Goal: Information Seeking & Learning: Learn about a topic

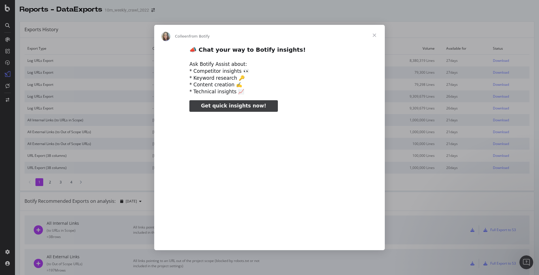
type input "742158"
click at [376, 35] on span "Close" at bounding box center [374, 35] width 21 height 21
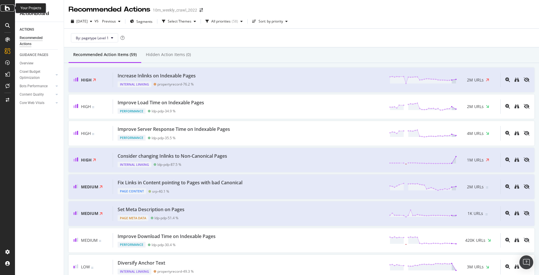
click at [5, 9] on div at bounding box center [8, 8] width 14 height 7
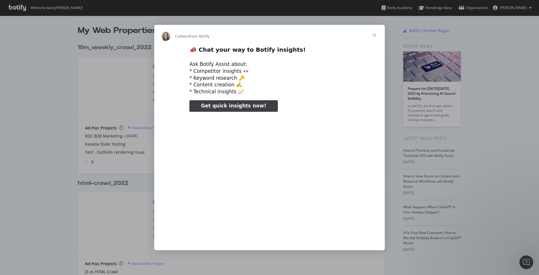
type input "158037"
click at [375, 35] on span "Close" at bounding box center [374, 35] width 21 height 21
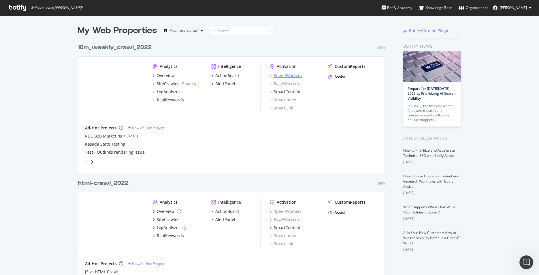
click at [293, 76] on div "SpeedWorkers" at bounding box center [288, 76] width 28 height 6
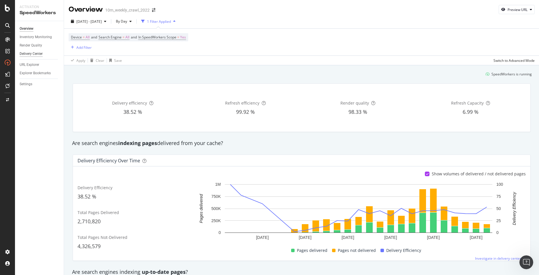
click at [25, 52] on div "Delivery Center" at bounding box center [31, 54] width 23 height 6
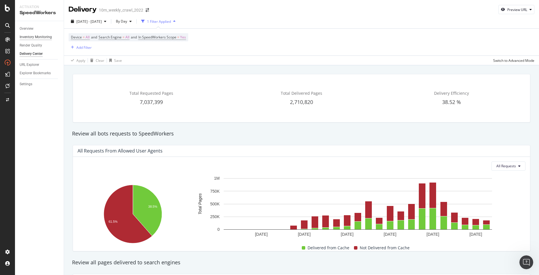
click at [23, 38] on div "Inventory Monitoring" at bounding box center [36, 37] width 32 height 6
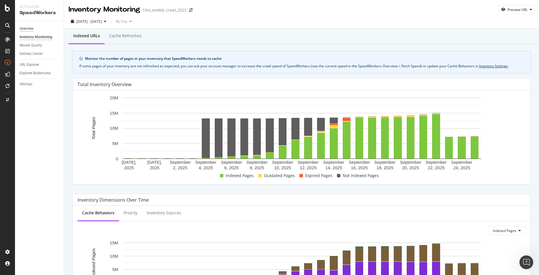
click at [22, 30] on div "Overview" at bounding box center [27, 29] width 14 height 6
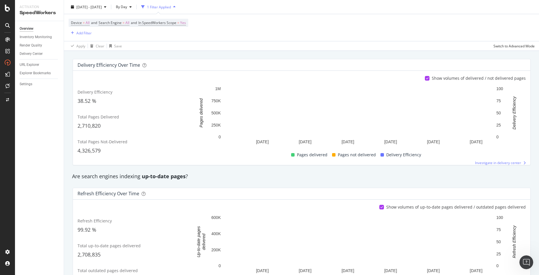
scroll to position [100, 0]
